Goal: Transaction & Acquisition: Purchase product/service

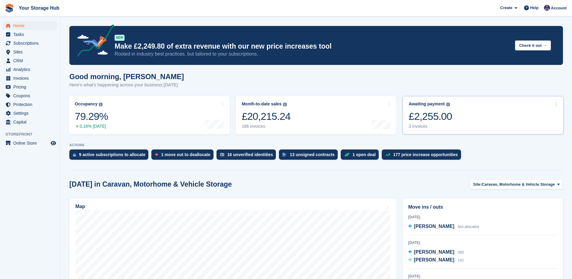
click at [450, 118] on link "Awaiting payment The total outstanding balance on all open invoices. £2,255.00 …" at bounding box center [482, 115] width 161 height 38
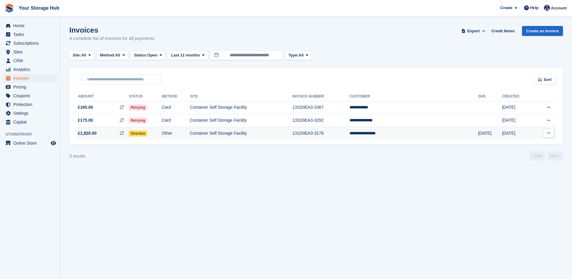
click at [548, 135] on icon at bounding box center [548, 133] width 3 height 4
click at [526, 154] on p "View on Stripe" at bounding box center [525, 154] width 52 height 10
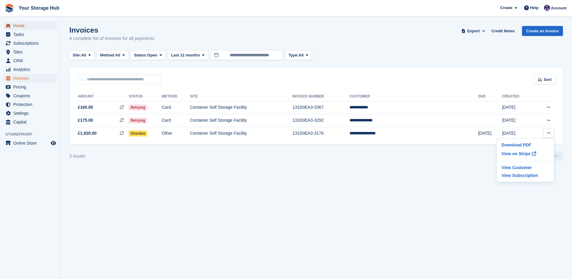
click at [17, 26] on span "Home" at bounding box center [31, 25] width 36 height 8
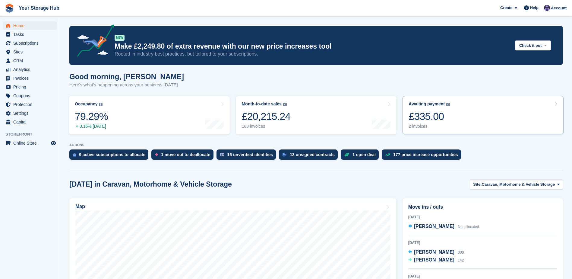
click at [443, 117] on div "£335.00" at bounding box center [428, 116] width 41 height 12
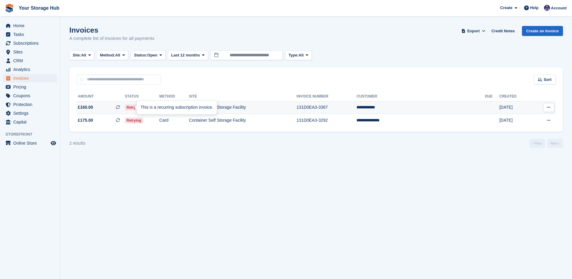
click at [120, 106] on icon at bounding box center [118, 107] width 4 height 4
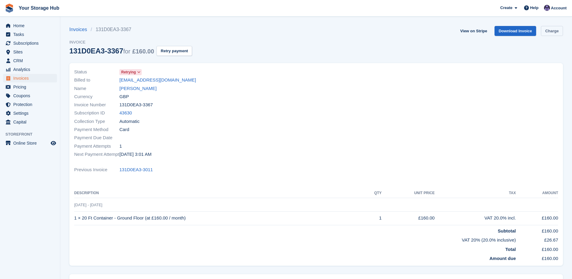
click at [551, 32] on link "Charge" at bounding box center [552, 31] width 22 height 10
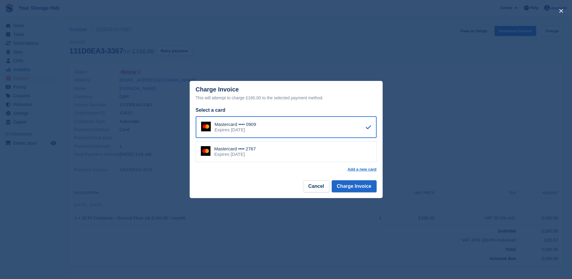
click at [281, 151] on div "Mastercard •••• 2767 Expires [DATE]" at bounding box center [286, 151] width 181 height 21
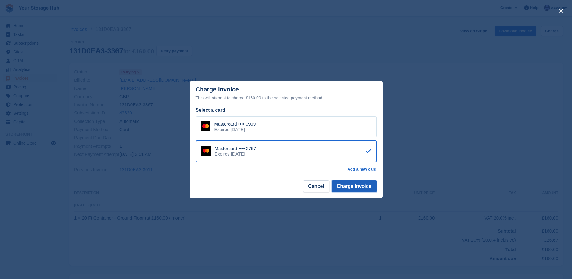
click at [352, 184] on button "Charge Invoice" at bounding box center [354, 186] width 45 height 12
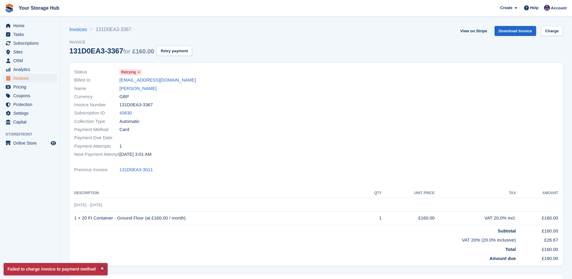
click at [31, 30] on ul "Home" at bounding box center [30, 25] width 60 height 9
click at [28, 25] on span "Home" at bounding box center [31, 25] width 36 height 8
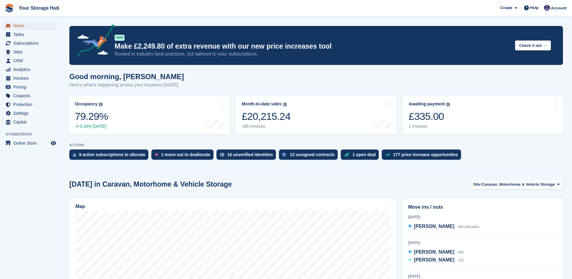
click at [15, 26] on span "Home" at bounding box center [31, 25] width 36 height 8
click at [18, 25] on span "Home" at bounding box center [31, 25] width 36 height 8
